Goal: Information Seeking & Learning: Stay updated

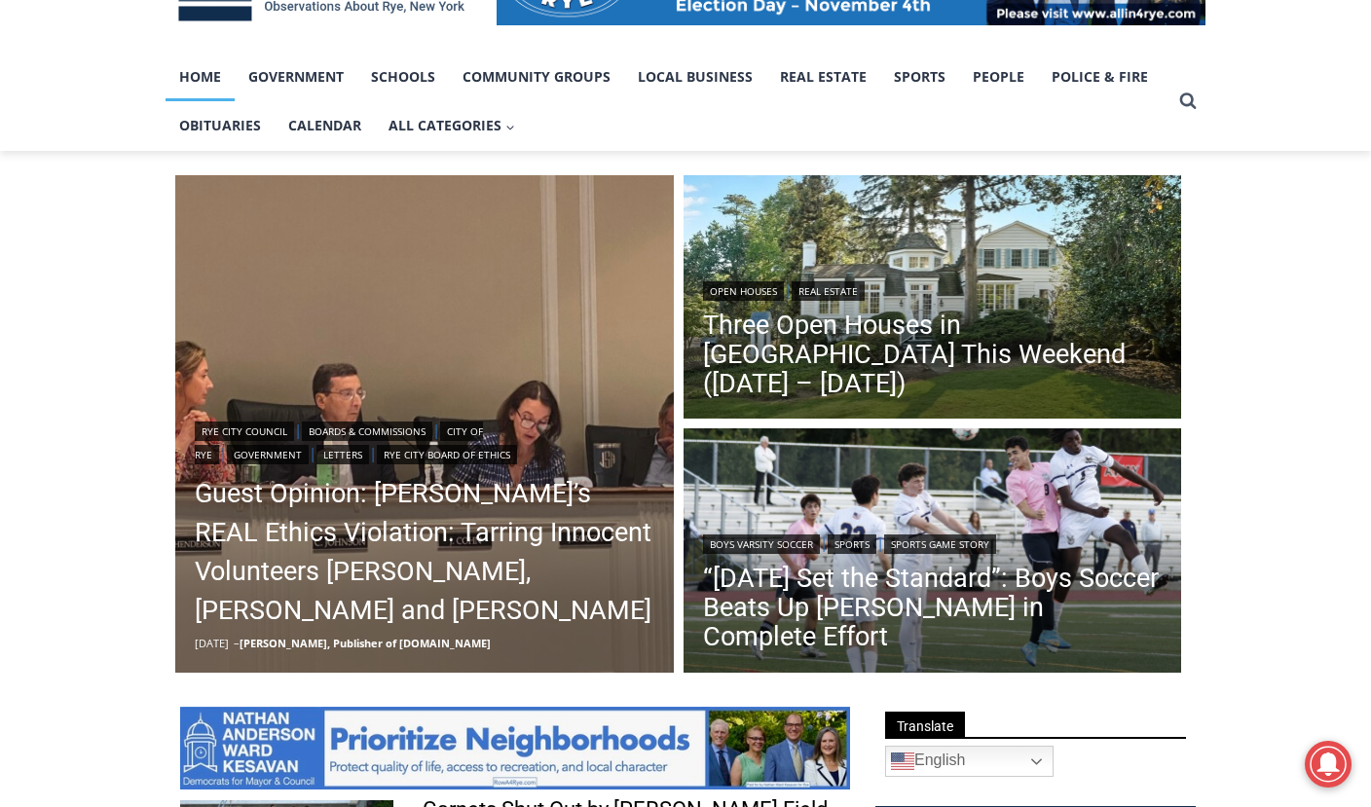
scroll to position [389, 0]
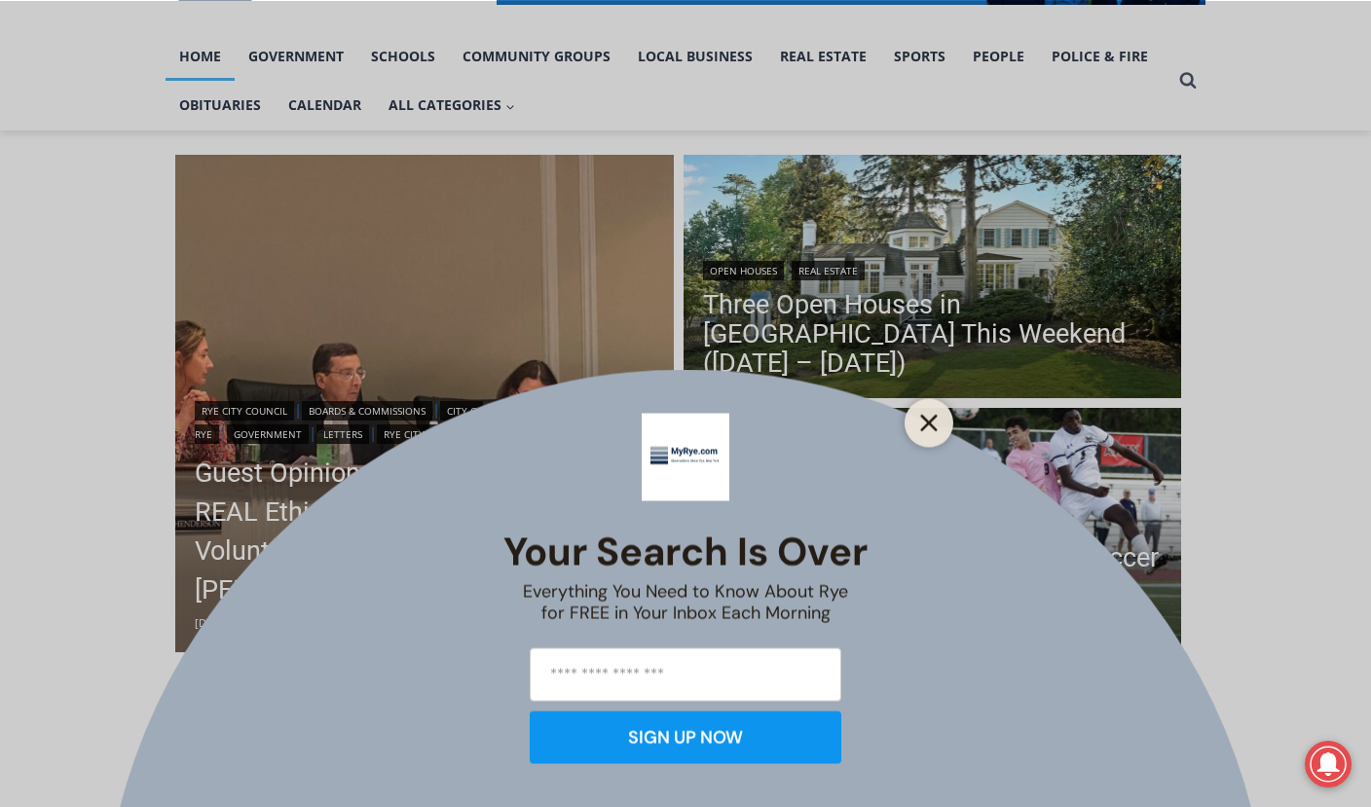
click at [926, 412] on button "Close" at bounding box center [928, 422] width 27 height 27
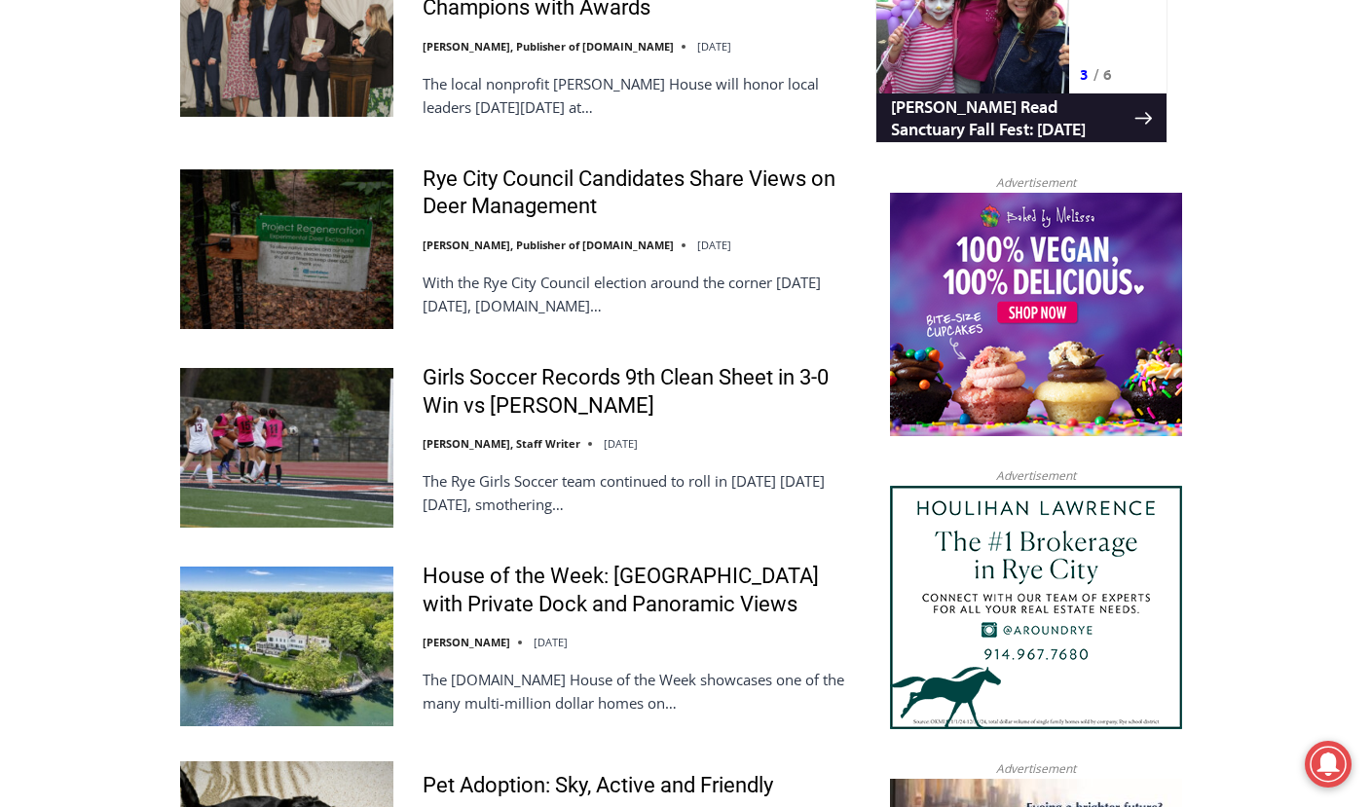
scroll to position [1947, 0]
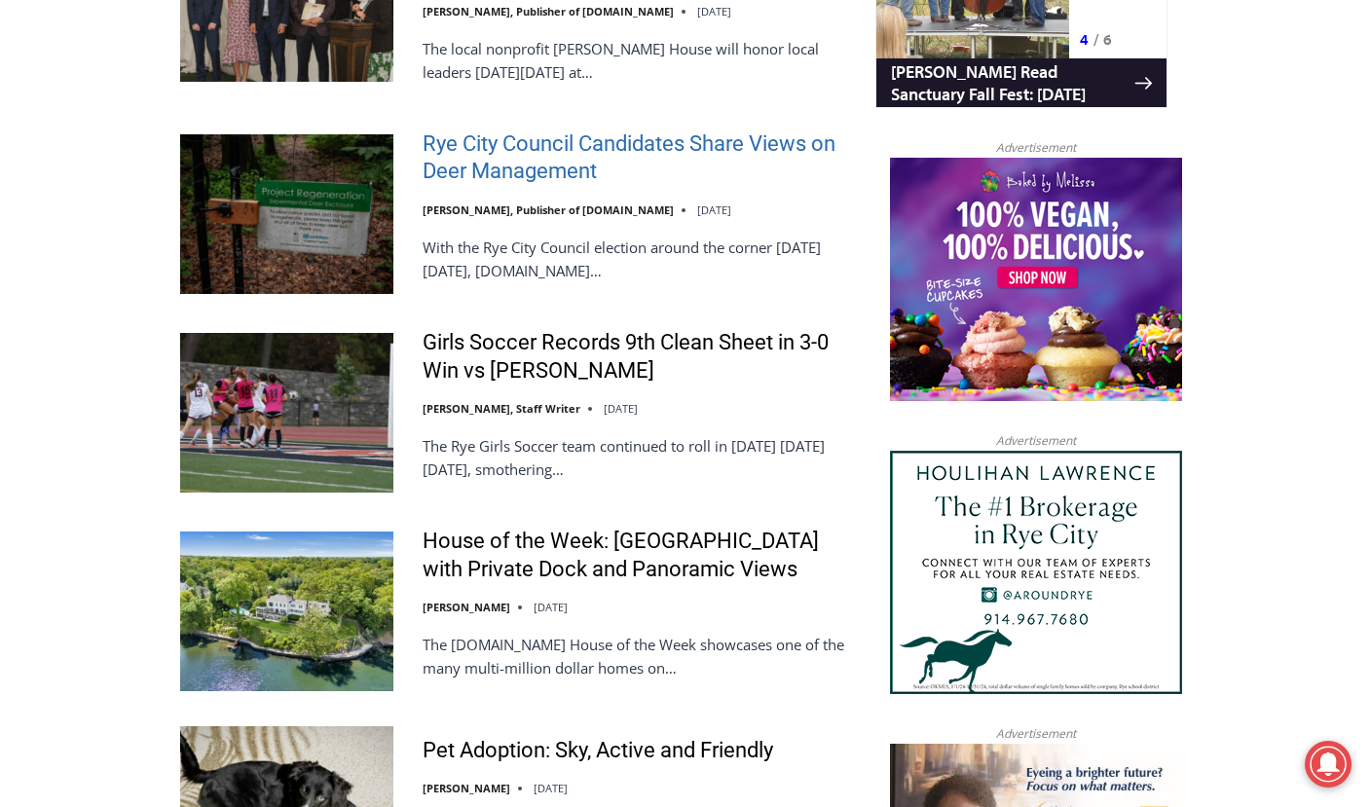
click at [599, 153] on link "Rye City Council Candidates Share Views on Deer Management" at bounding box center [636, 158] width 427 height 56
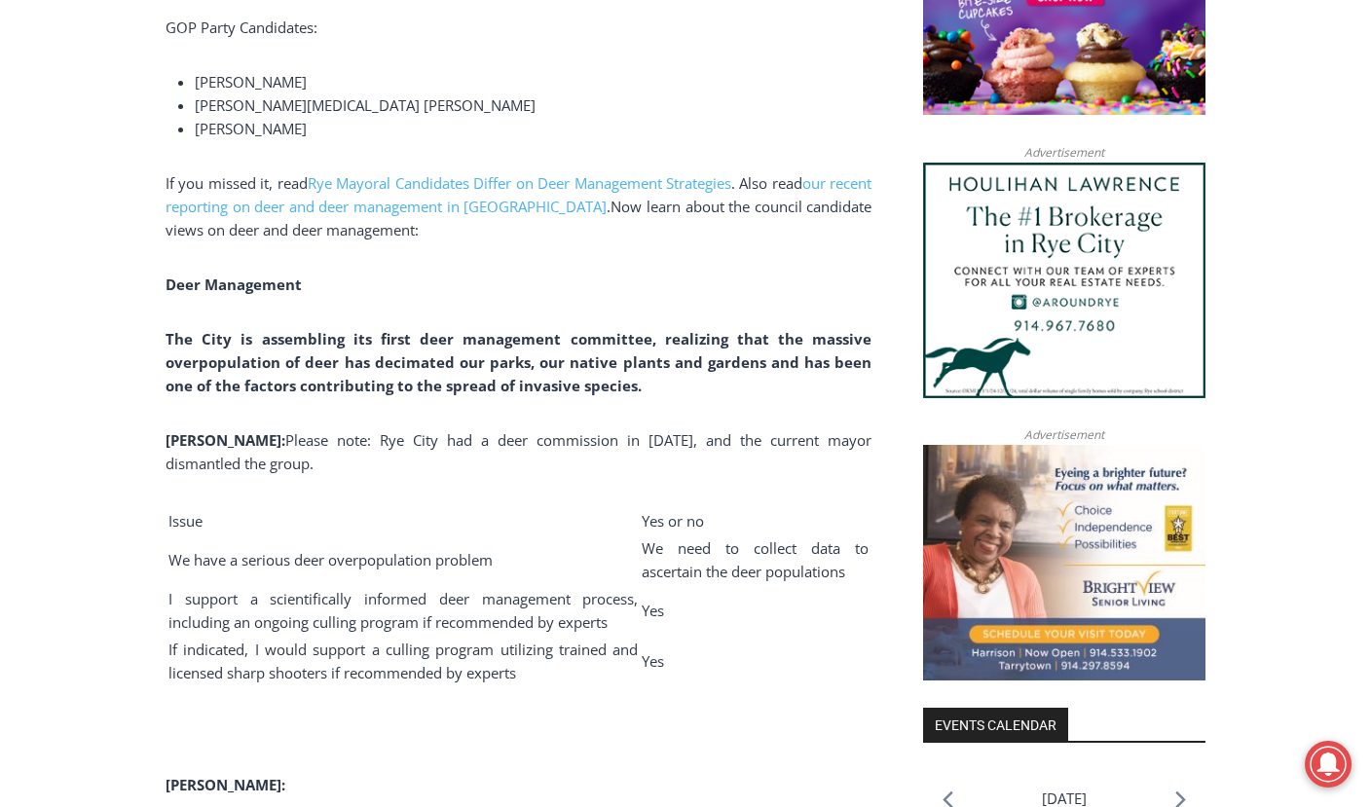
scroll to position [1909, 0]
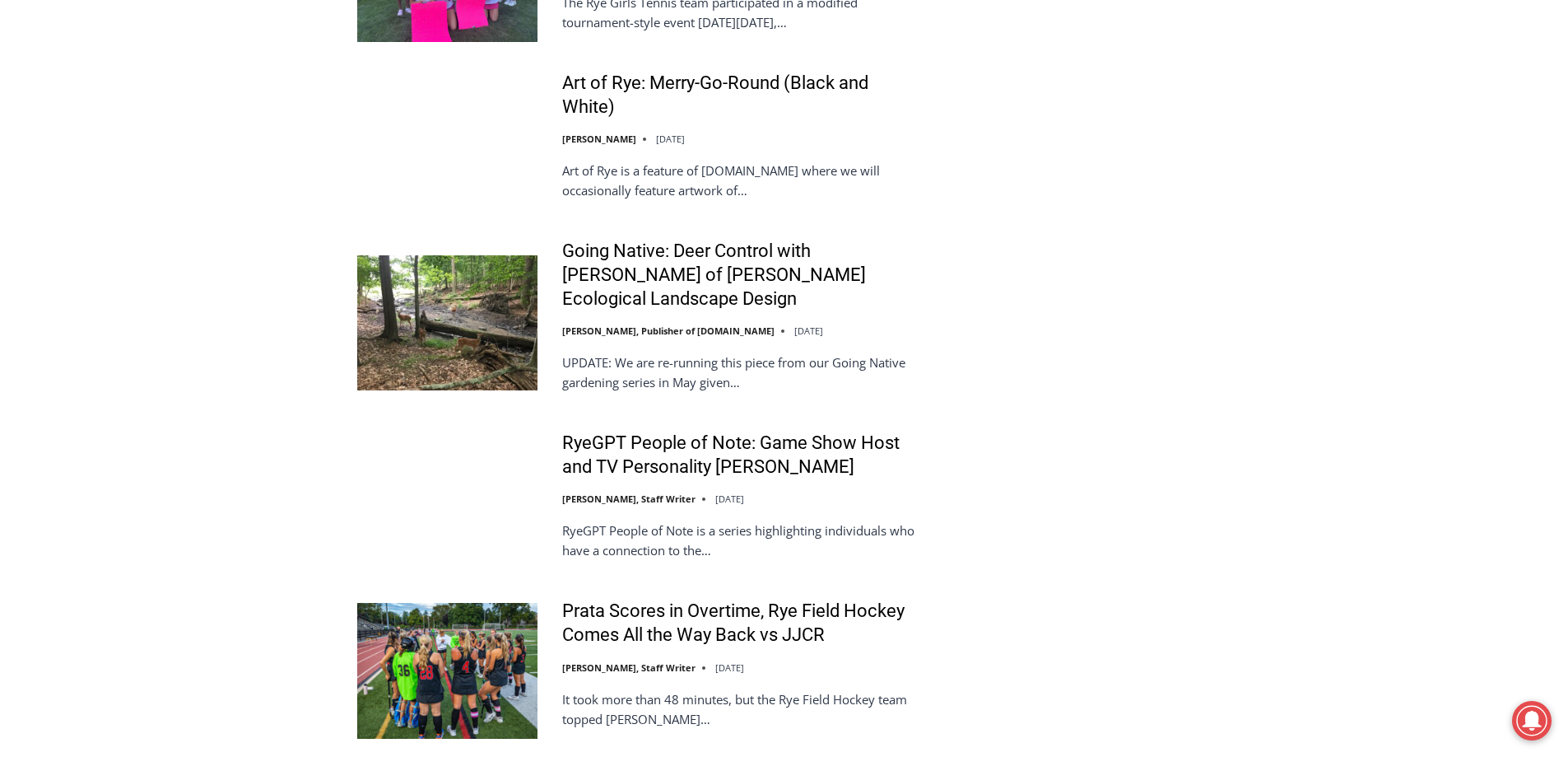
scroll to position [3623, 0]
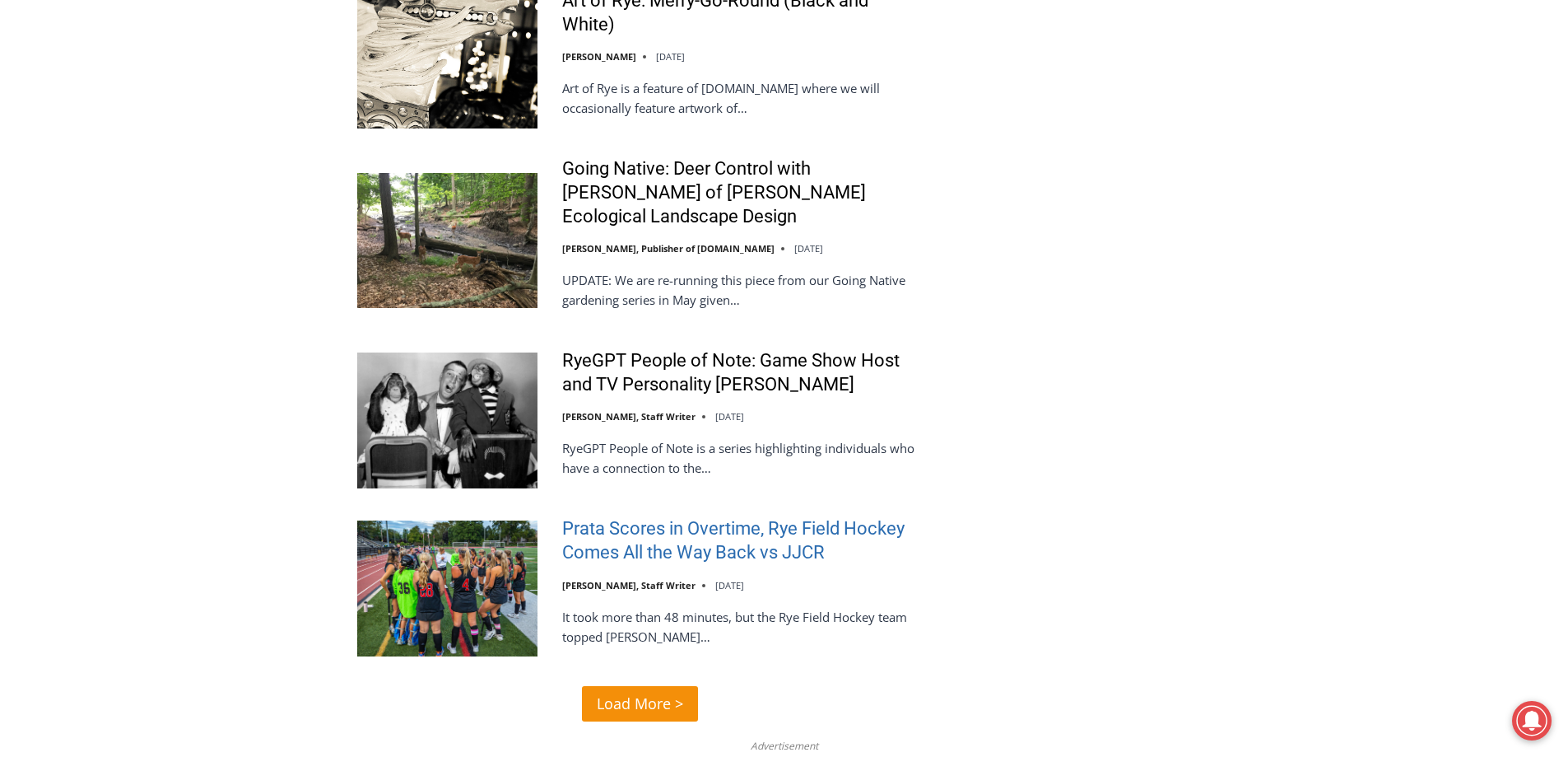
click at [751, 551] on link "Prata Scores in Overtime, Rye Field Hockey Comes All the Way Back vs JJCR" at bounding box center [742, 540] width 361 height 47
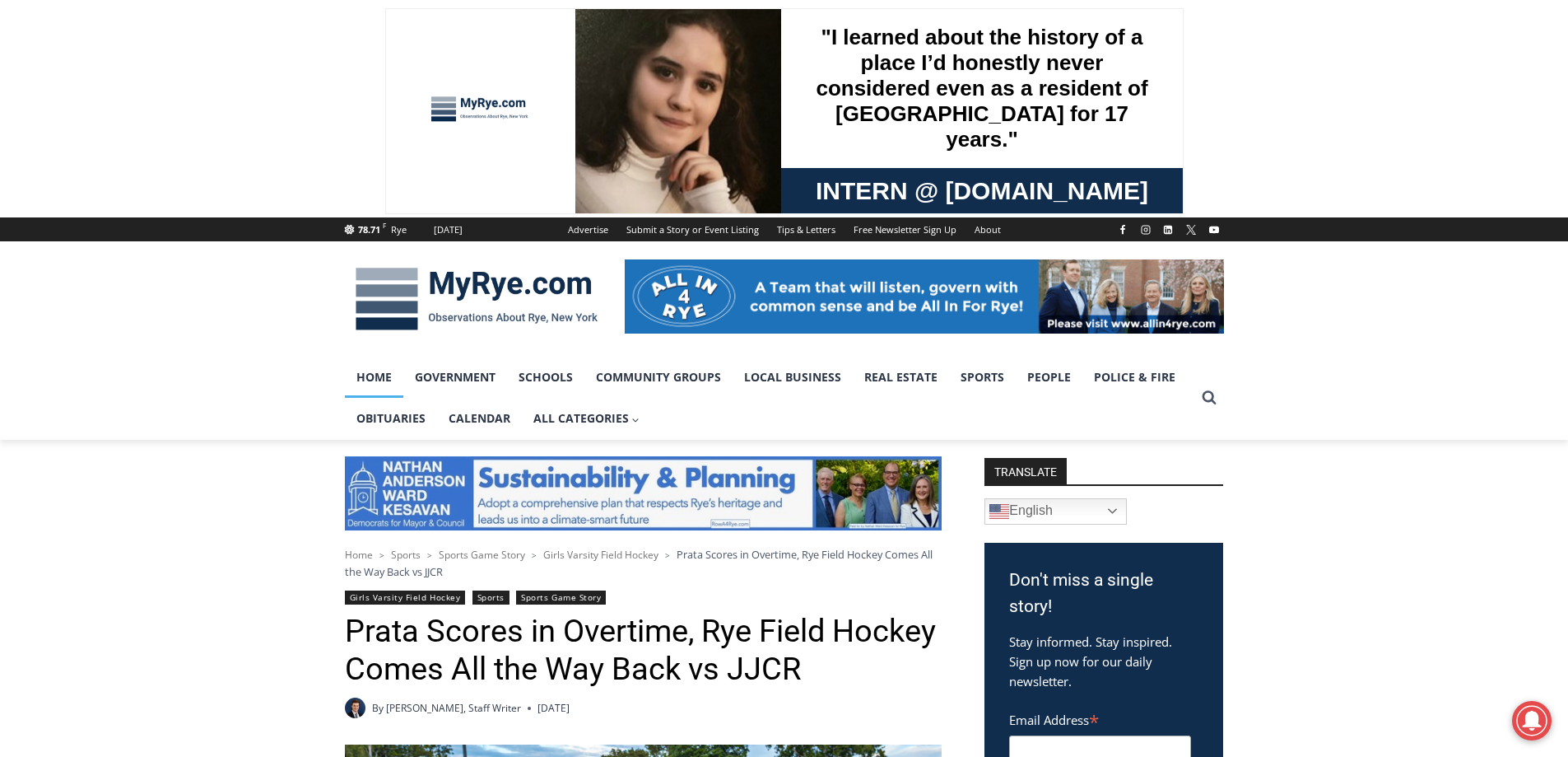
click at [390, 376] on link "Home" at bounding box center [374, 377] width 58 height 41
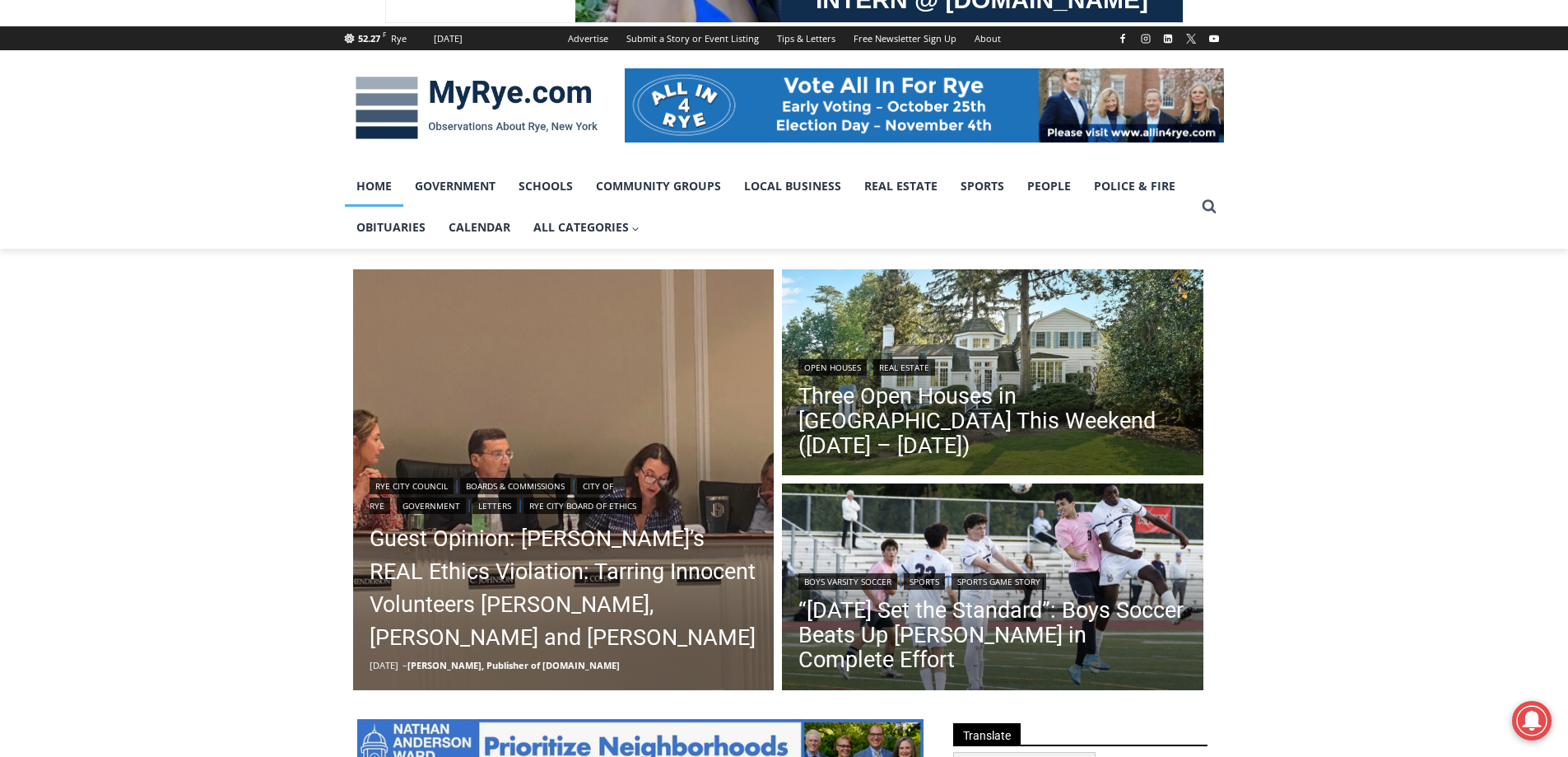
scroll to position [247, 0]
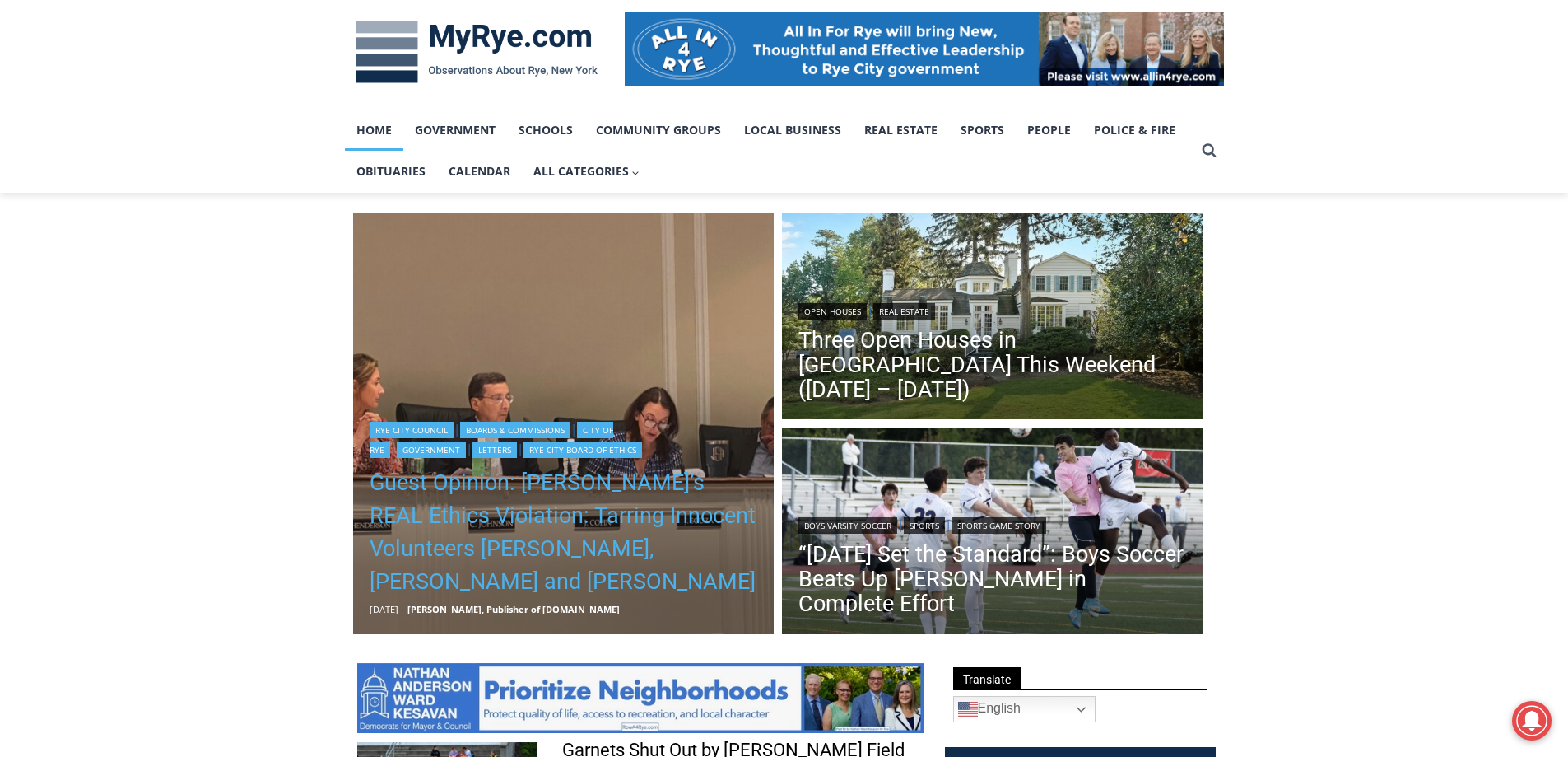
click at [554, 535] on link "Guest Opinion: [PERSON_NAME]’s REAL Ethics Violation: Tarring Innocent Voluntee…" at bounding box center [564, 532] width 389 height 132
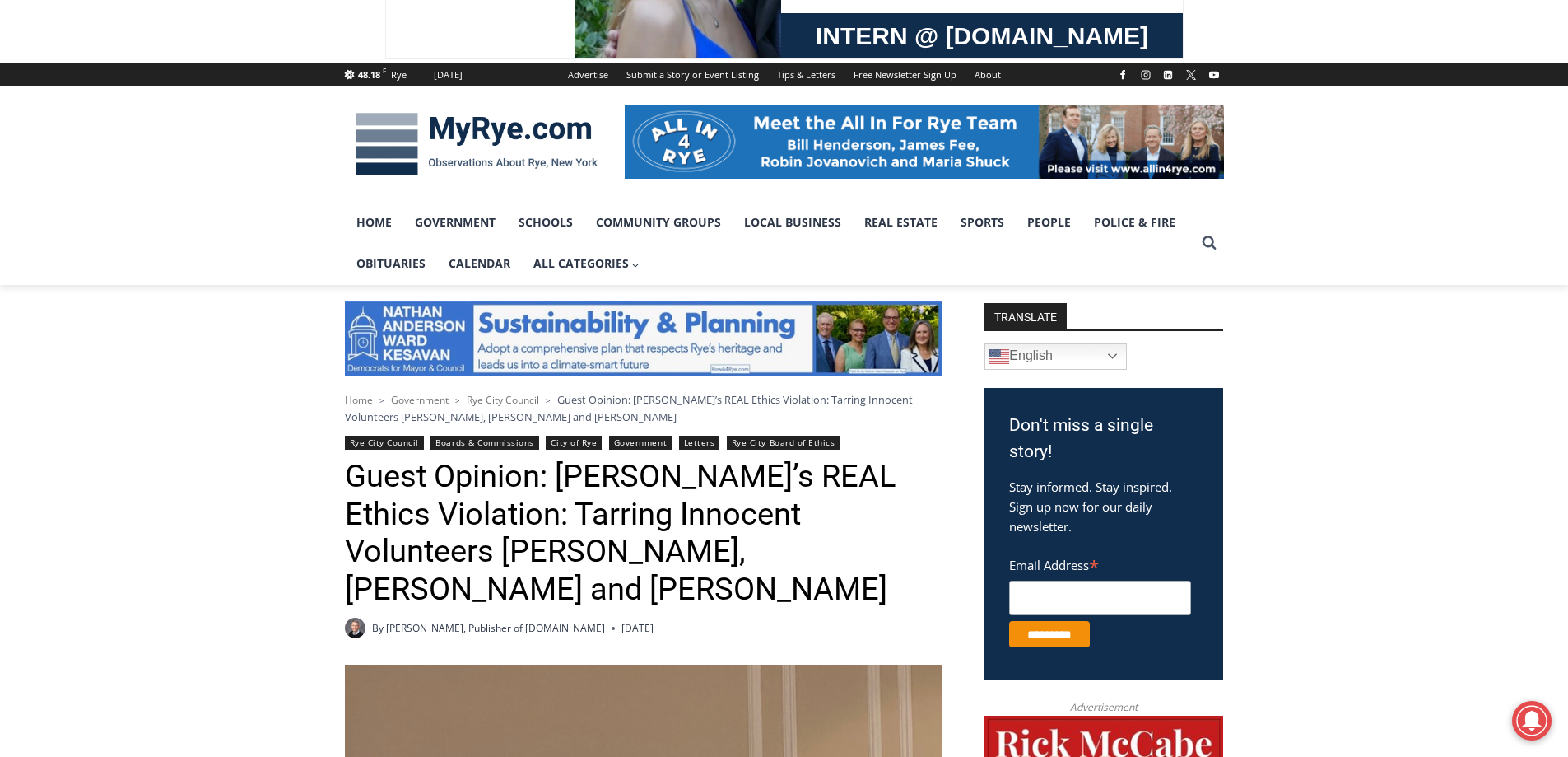
scroll to position [137, 0]
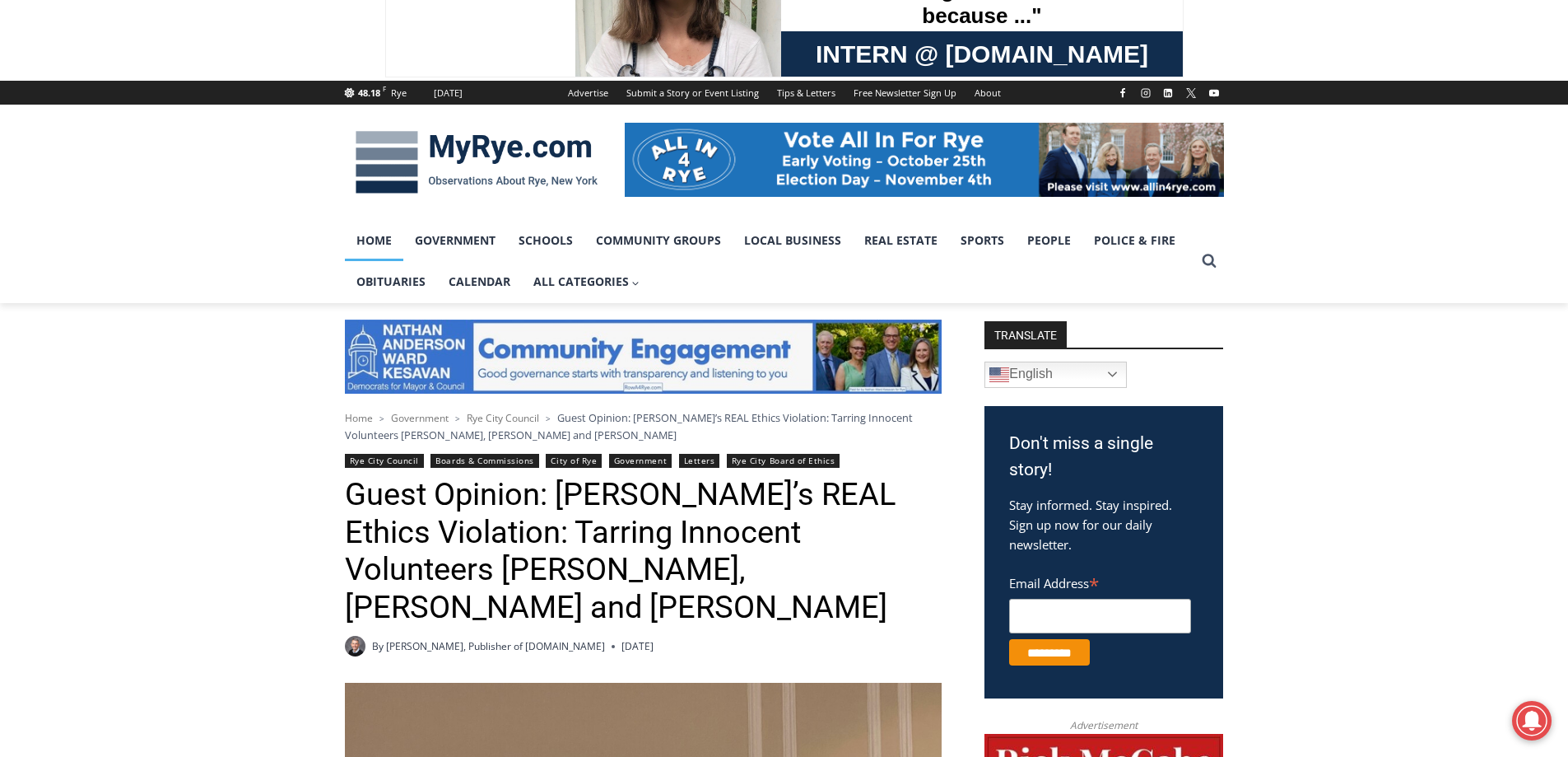
click at [361, 240] on link "Home" at bounding box center [374, 240] width 58 height 41
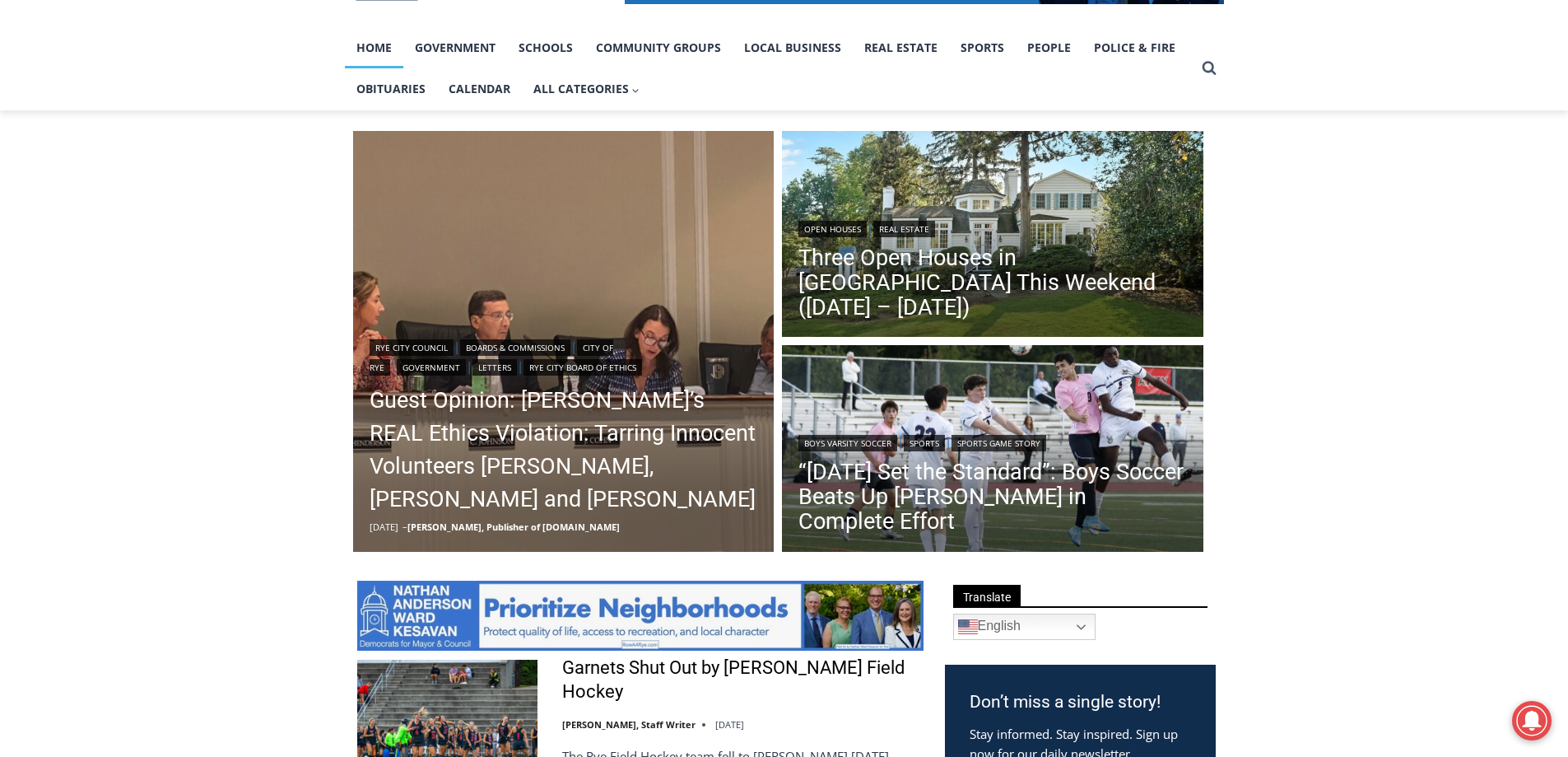
scroll to position [412, 0]
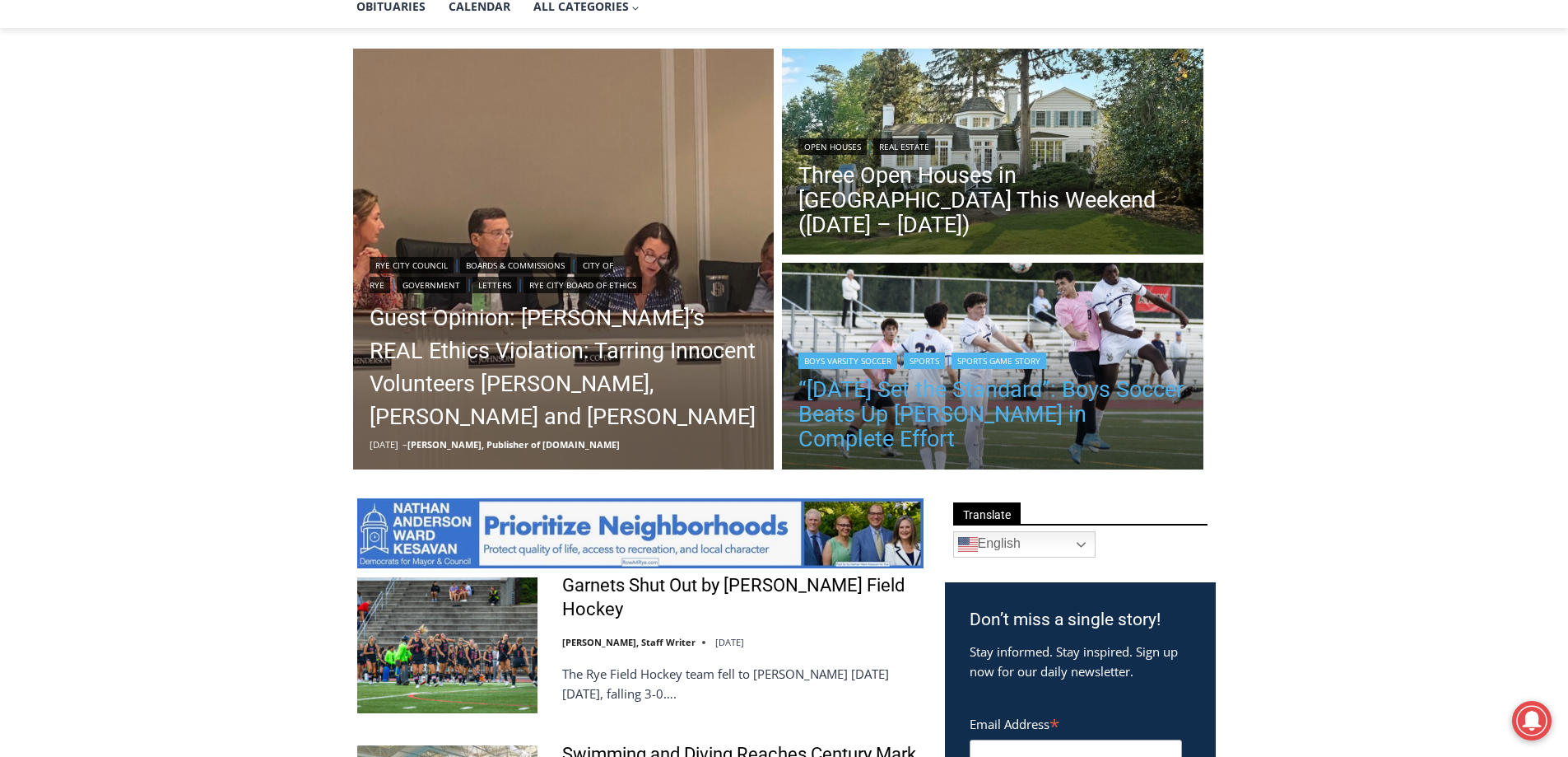
click at [975, 422] on link "“Today Set the Standard”: Boys Soccer Beats Up Pelham in Complete Effort" at bounding box center [992, 414] width 389 height 74
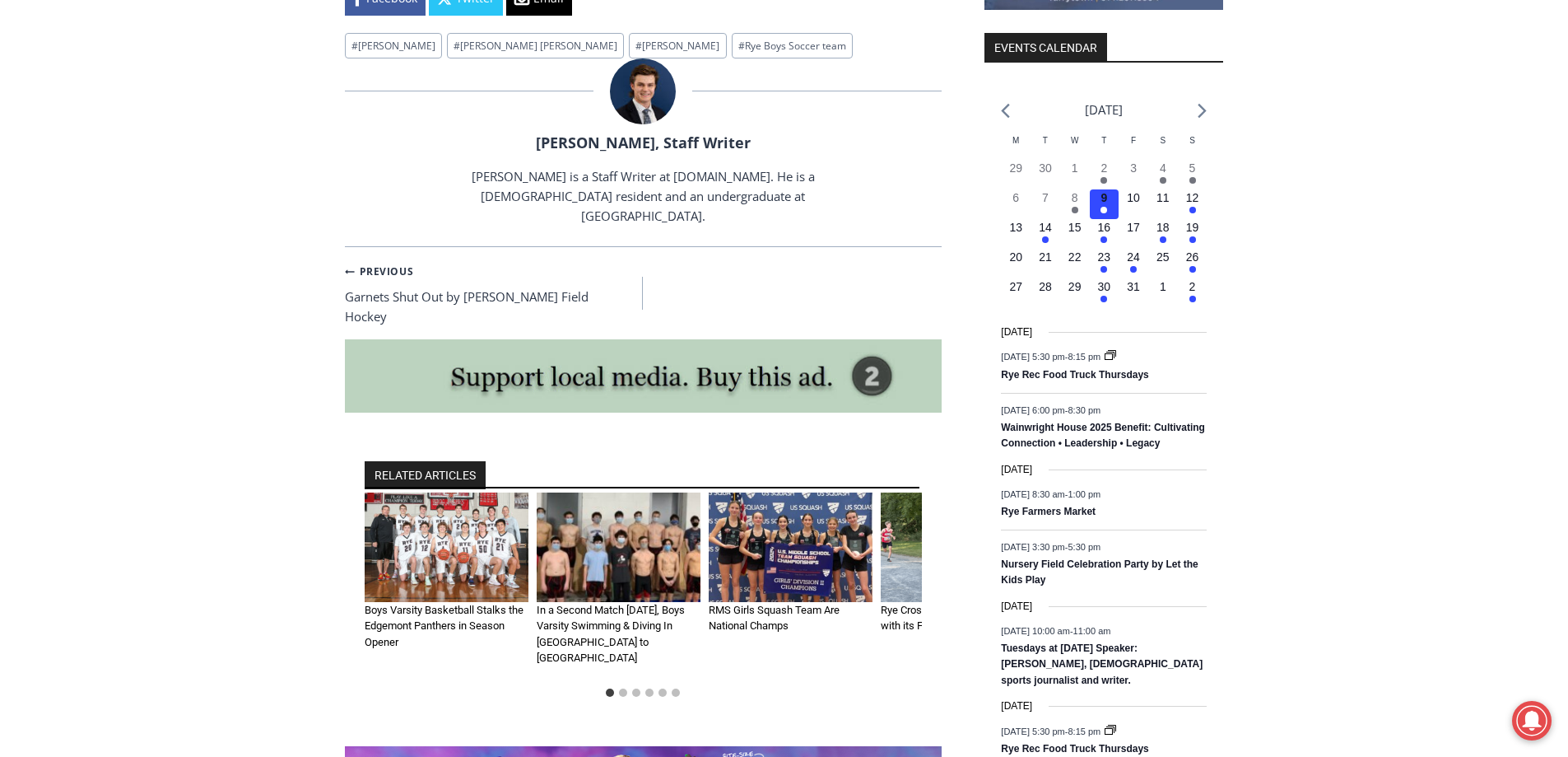
scroll to position [2029, 0]
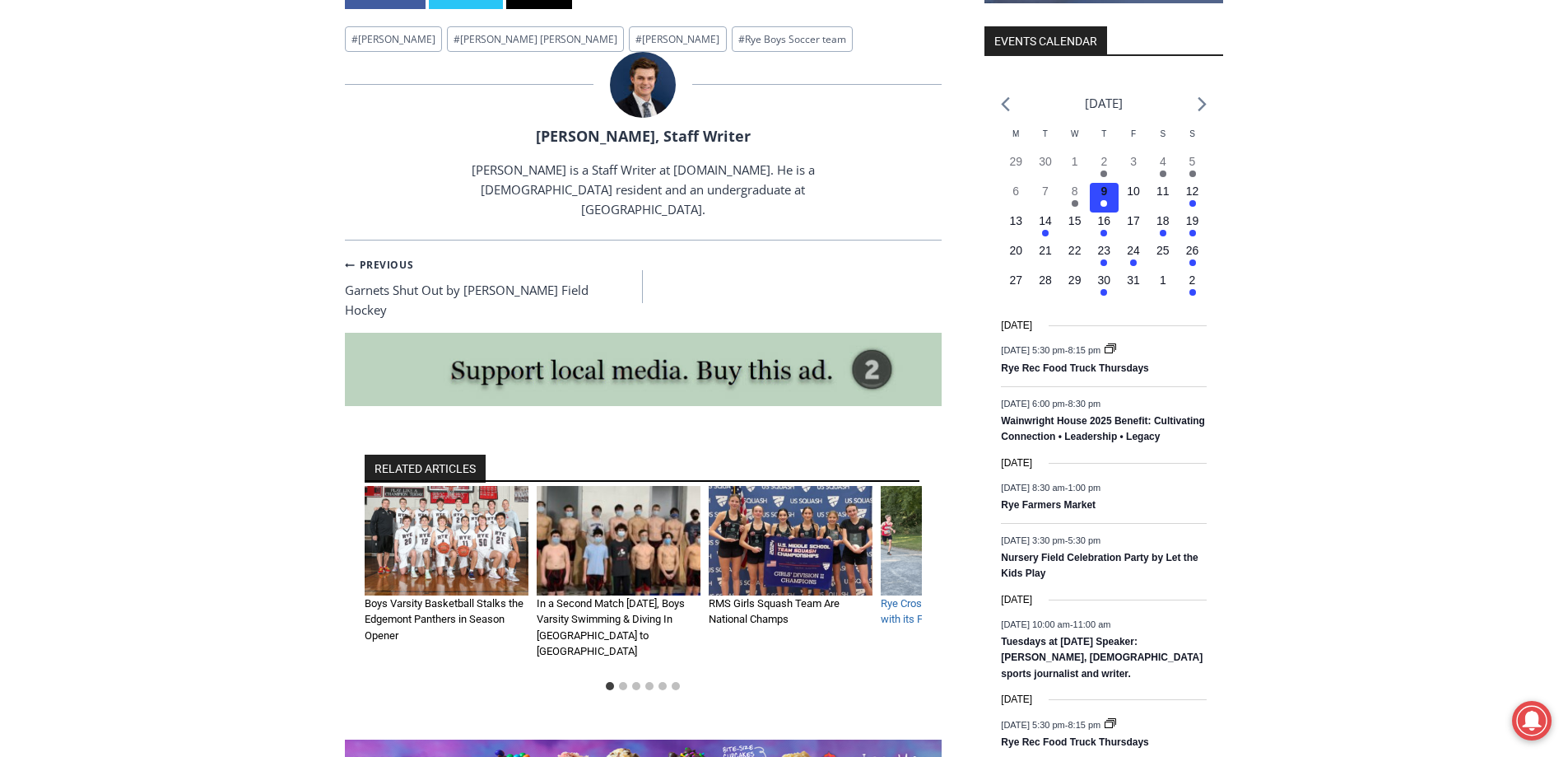
click at [889, 597] on link "Rye Cross Country Off and Running with its First Two Invitationals" at bounding box center [962, 612] width 163 height 29
